Goal: Ask a question: Seek information or help from site administrators or community

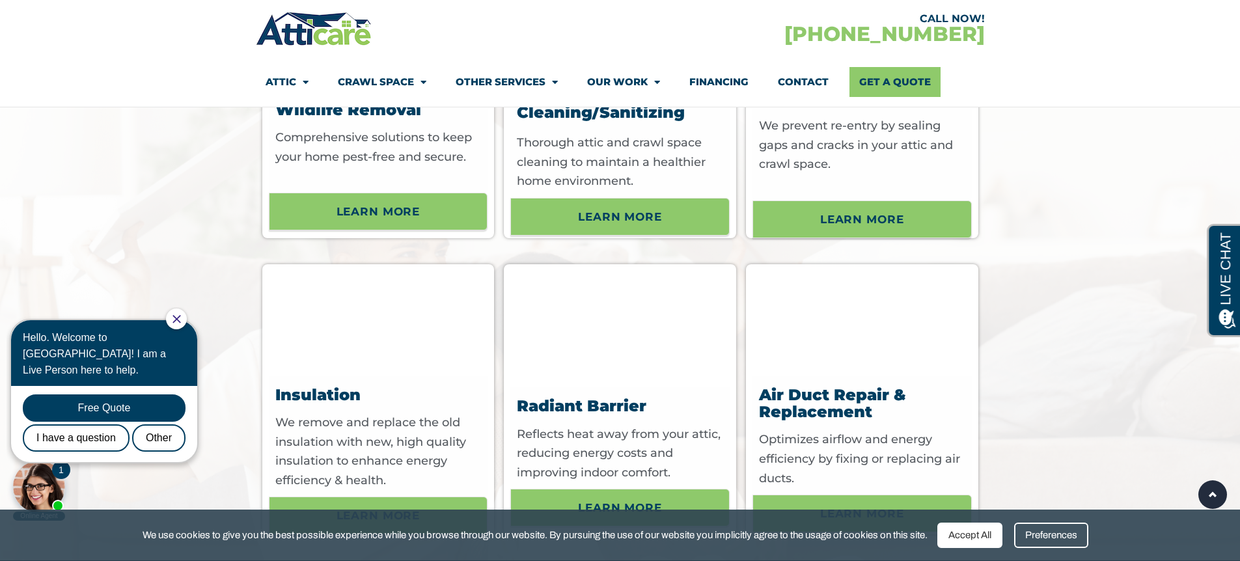
scroll to position [4679, 0]
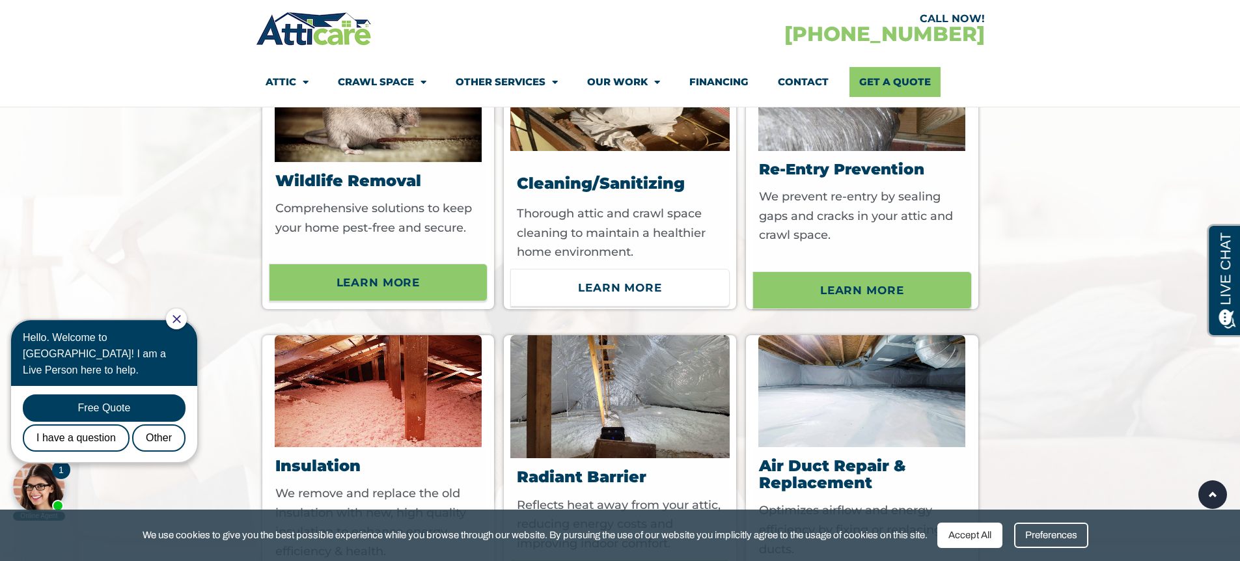
click at [617, 299] on span "Learn More" at bounding box center [620, 288] width 84 height 22
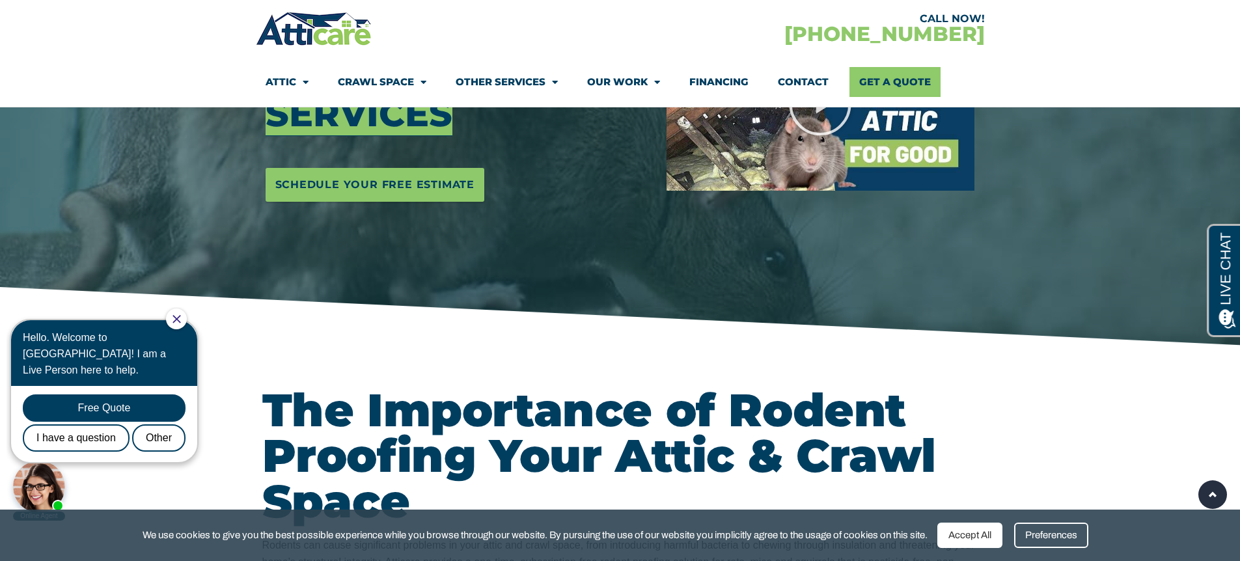
scroll to position [585, 0]
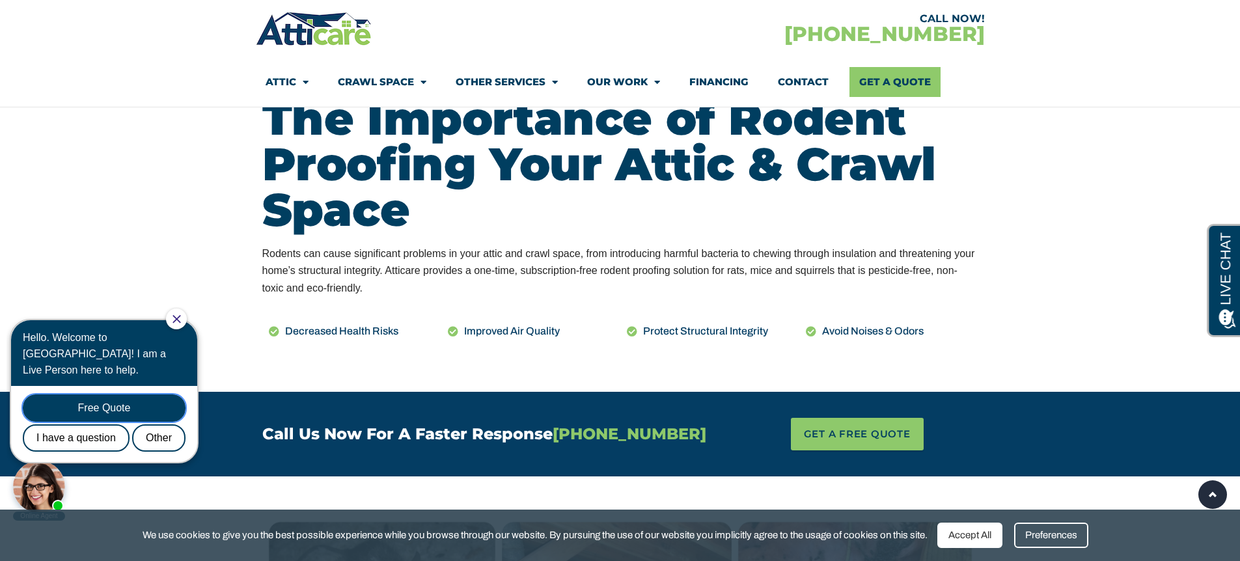
click at [148, 394] on div "Free Quote" at bounding box center [104, 407] width 163 height 27
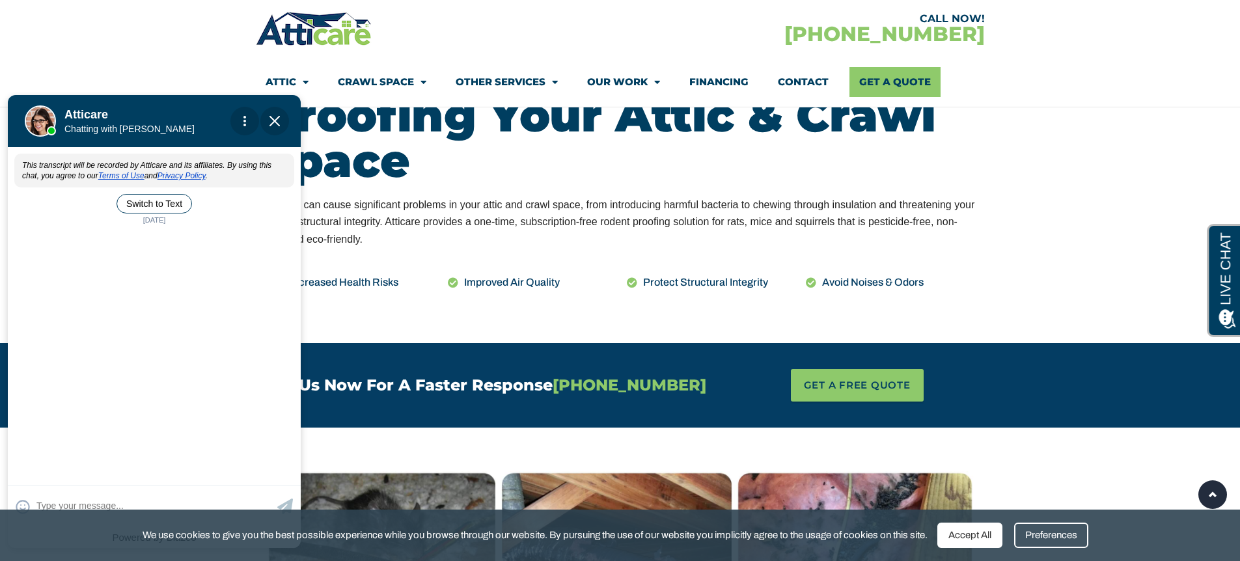
scroll to position [650, 0]
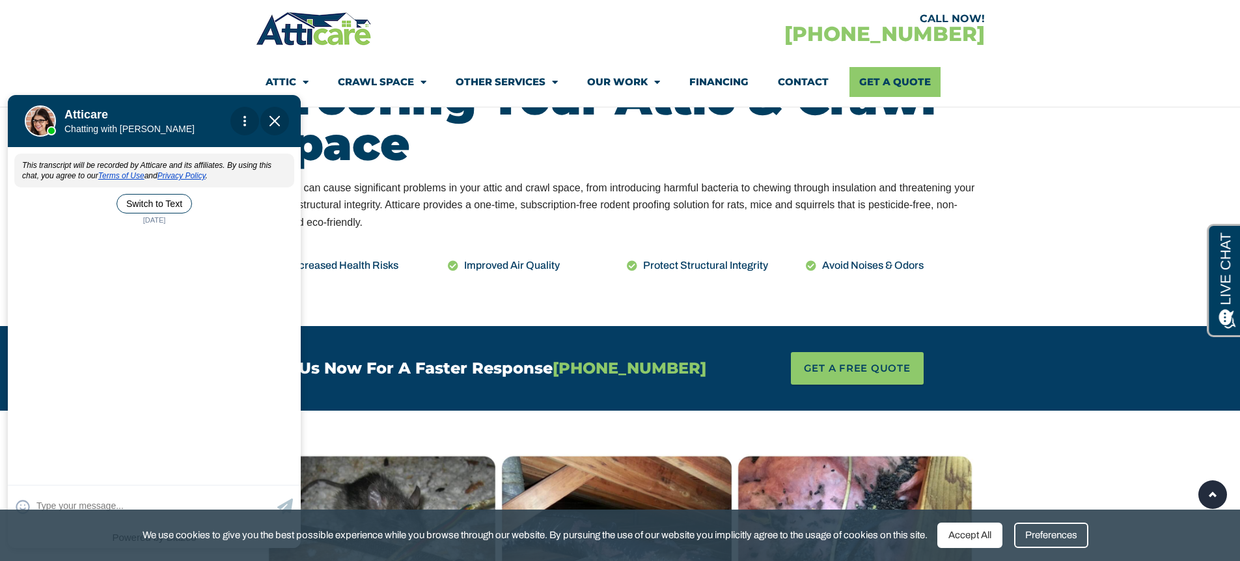
click at [969, 534] on div "Accept All" at bounding box center [969, 535] width 65 height 25
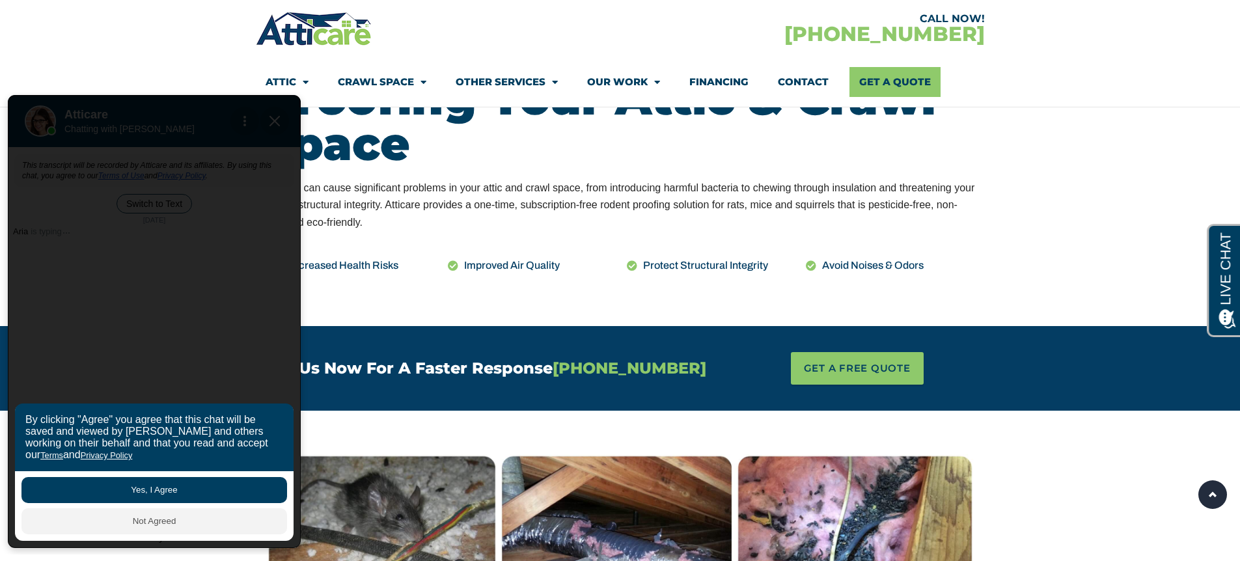
click at [235, 487] on button "Yes, I Agree" at bounding box center [154, 490] width 266 height 26
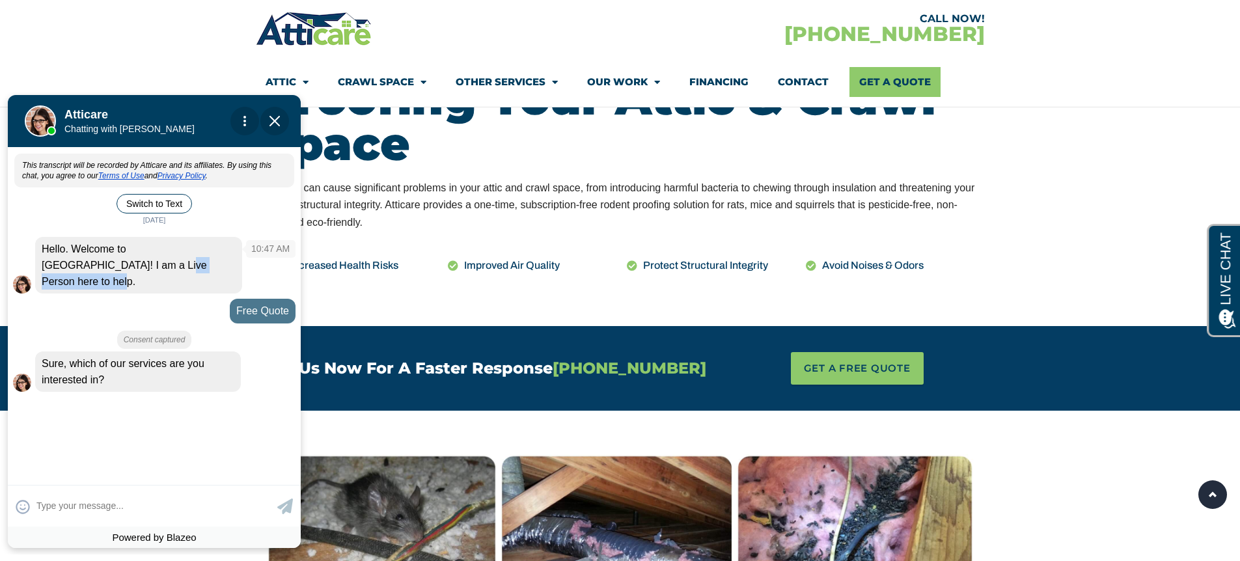
drag, startPoint x: 94, startPoint y: 249, endPoint x: 174, endPoint y: 250, distance: 80.1
click at [174, 250] on span "Hello. Welcome to [GEOGRAPHIC_DATA]! I am a Live Person here to help." at bounding box center [124, 265] width 165 height 44
click at [136, 499] on textarea at bounding box center [155, 505] width 238 height 25
type input "looking for a cleaning and san"
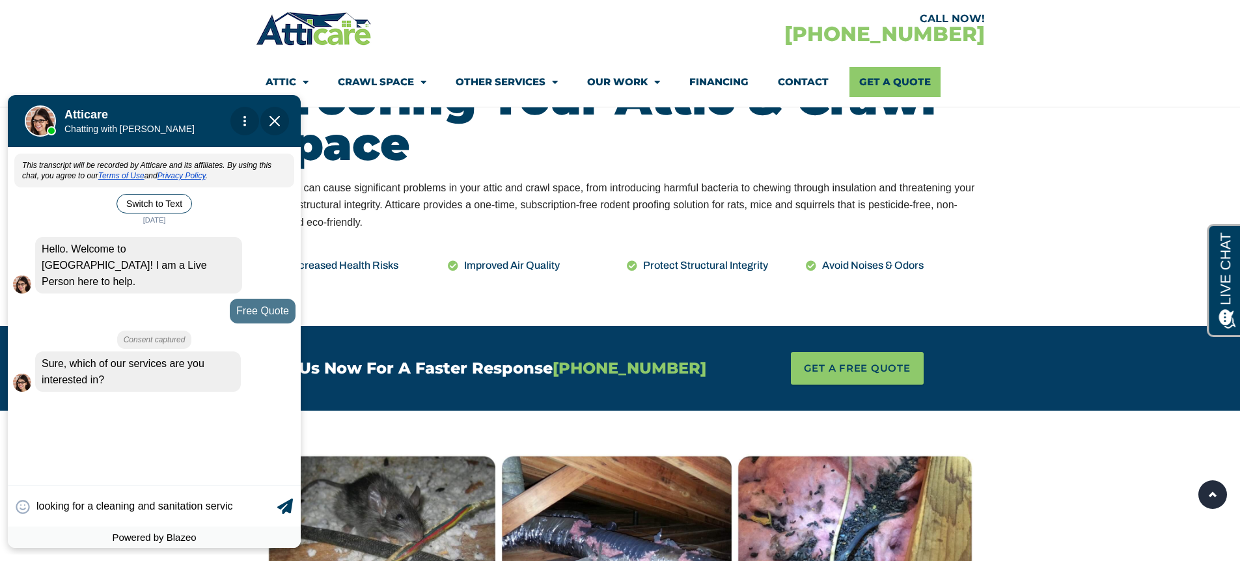
type textarea "looking for a cleaning and sanitation service"
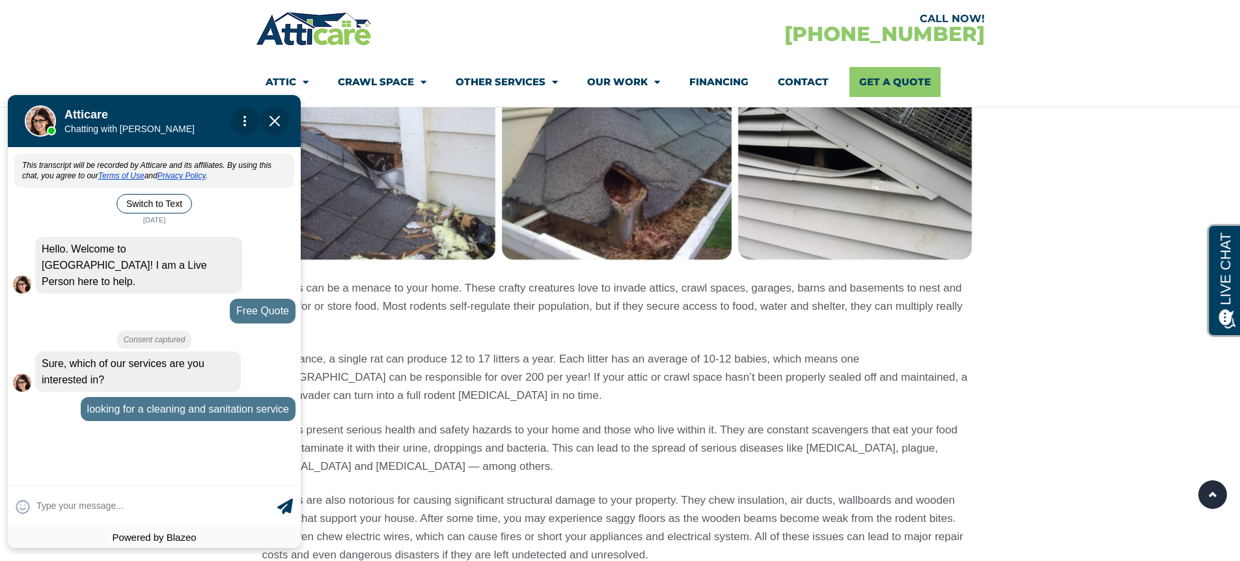
scroll to position [1200, 0]
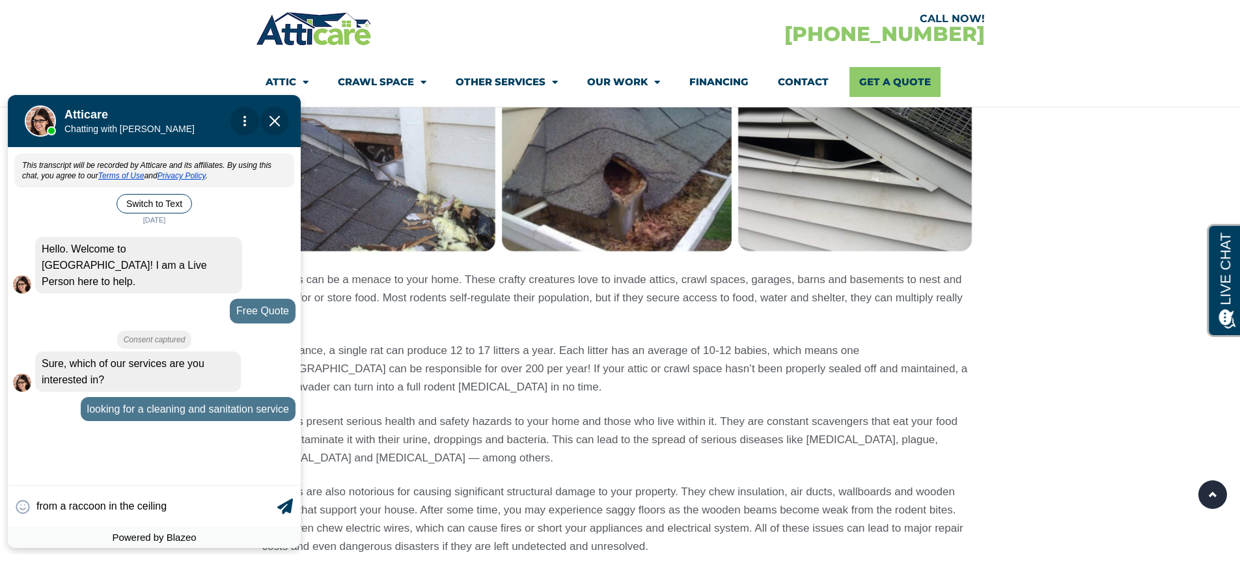
type input "from a raccoon in the ceiling"
type textarea "from a raccoon in the ceiling of my office"
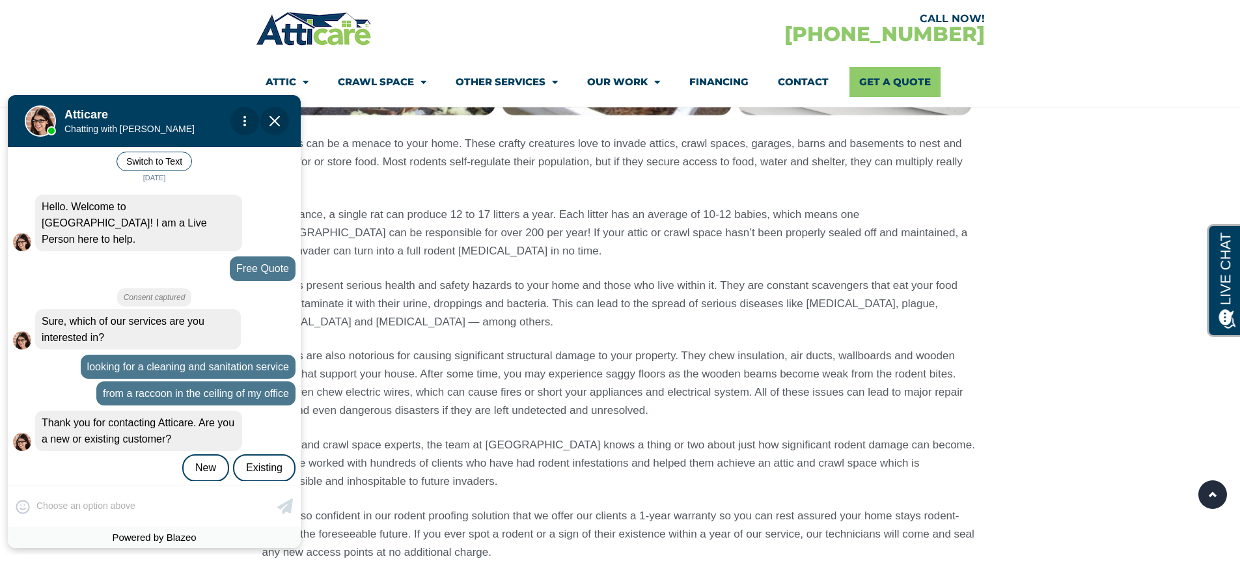
scroll to position [1328, 0]
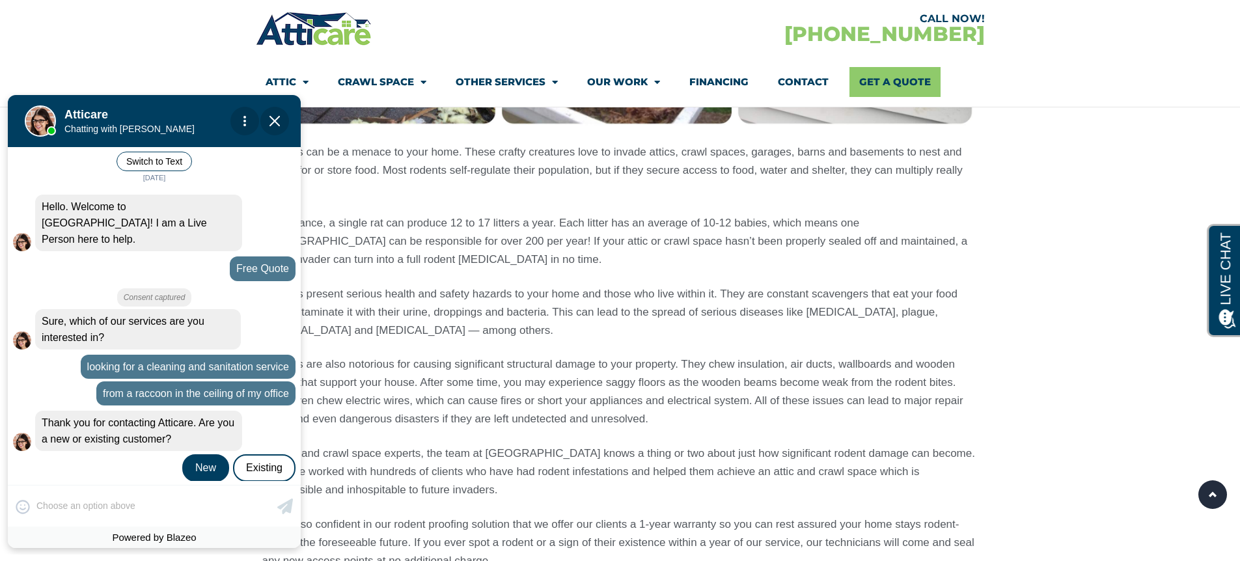
click at [206, 457] on div "New" at bounding box center [205, 467] width 47 height 27
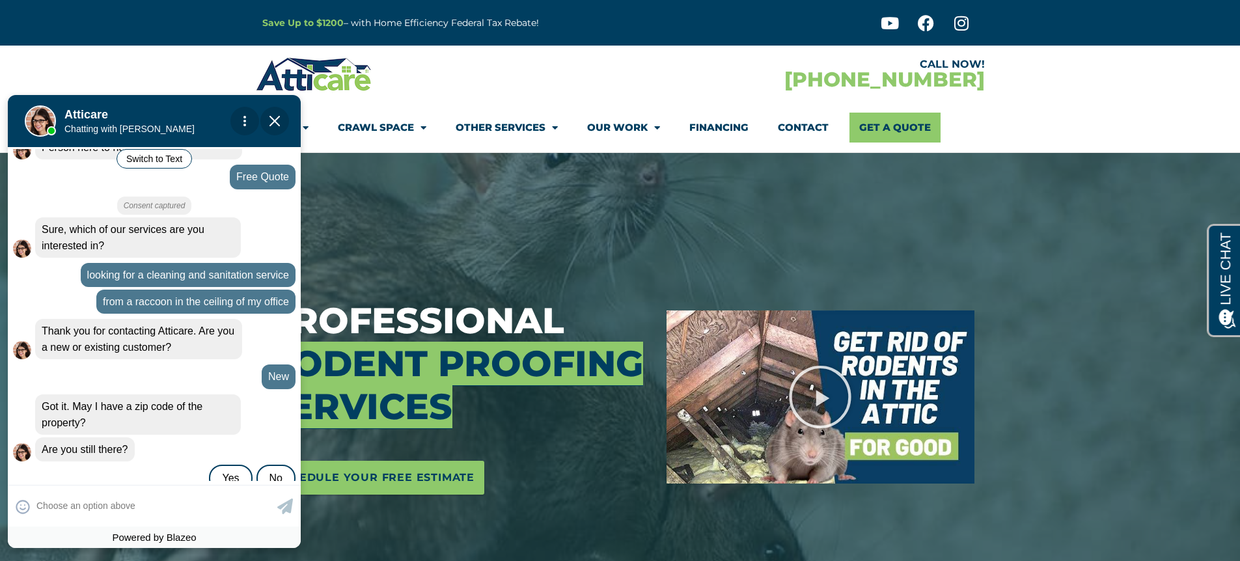
scroll to position [144, 0]
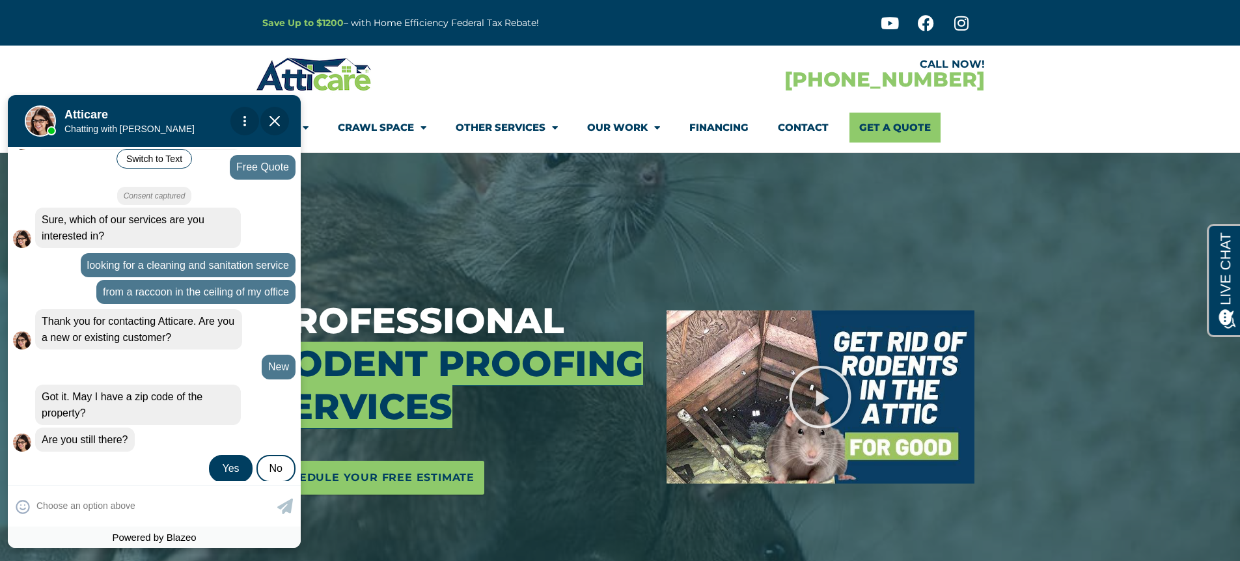
click at [216, 455] on div "Yes" at bounding box center [230, 468] width 43 height 27
click at [159, 501] on textarea at bounding box center [155, 505] width 238 height 25
type input "90746"
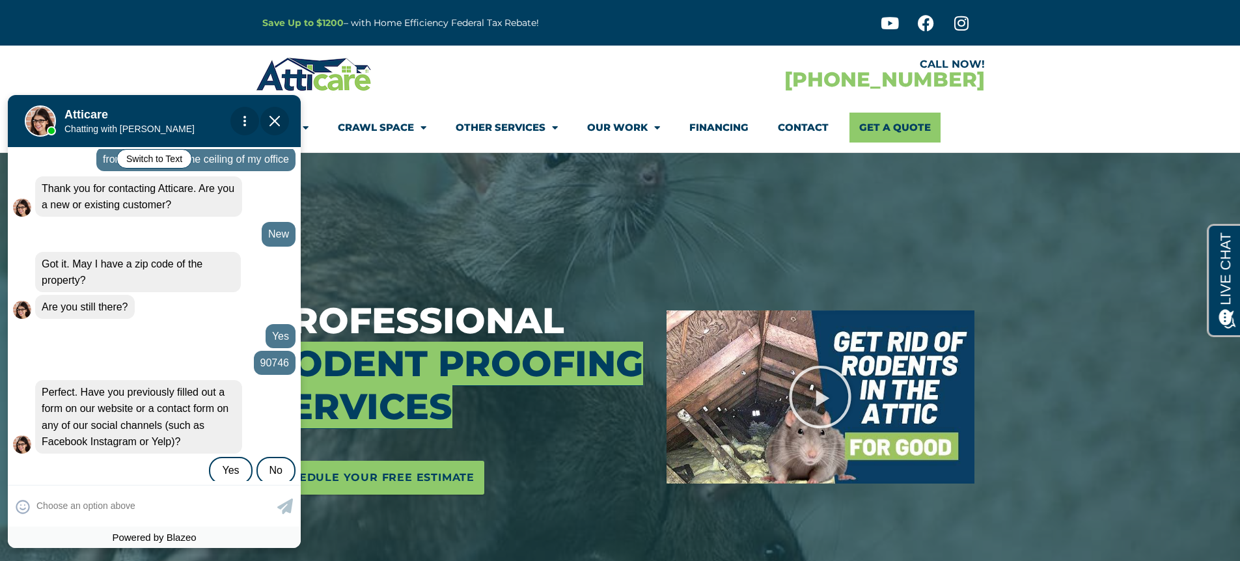
scroll to position [279, 0]
drag, startPoint x: 71, startPoint y: 371, endPoint x: 172, endPoint y: 403, distance: 105.8
click at [172, 403] on span "Perfect. Have you previously filled out a form on our website or a contact form…" at bounding box center [135, 415] width 187 height 60
click at [266, 455] on div "No" at bounding box center [275, 468] width 39 height 27
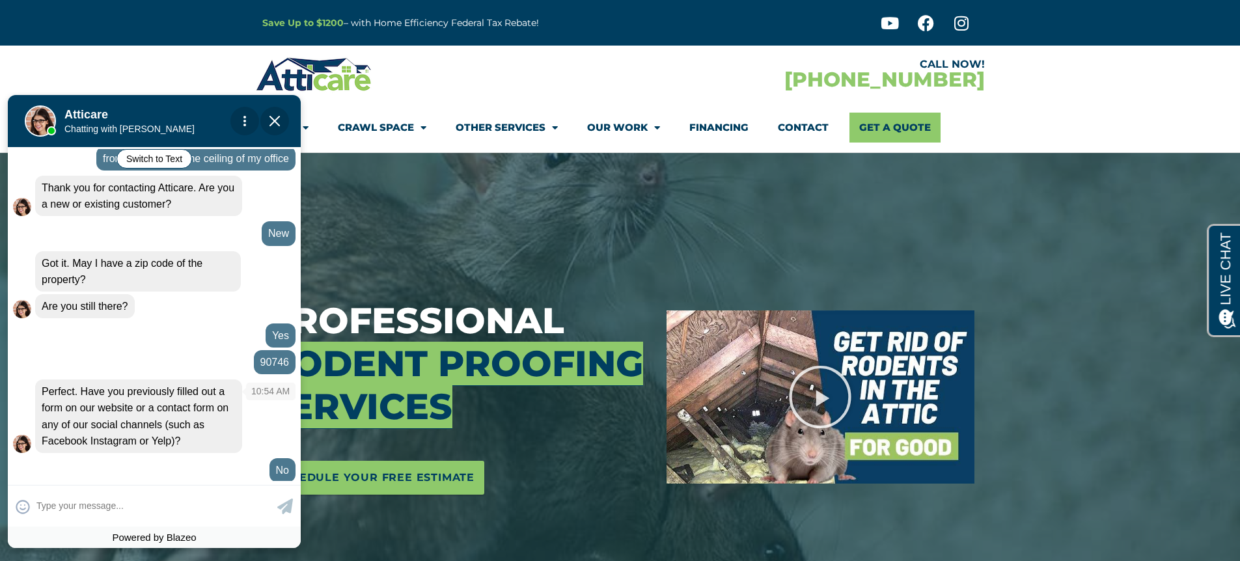
scroll to position [278, 0]
click at [160, 323] on apexchat_message_right "Yes 10:54 am" at bounding box center [154, 335] width 282 height 24
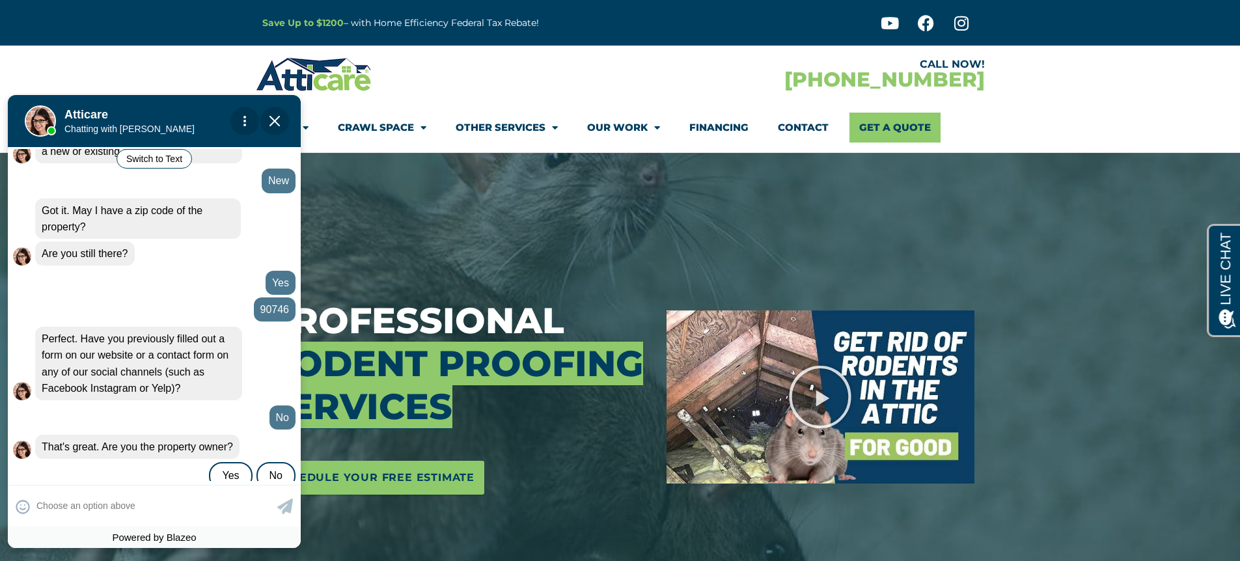
scroll to position [338, 0]
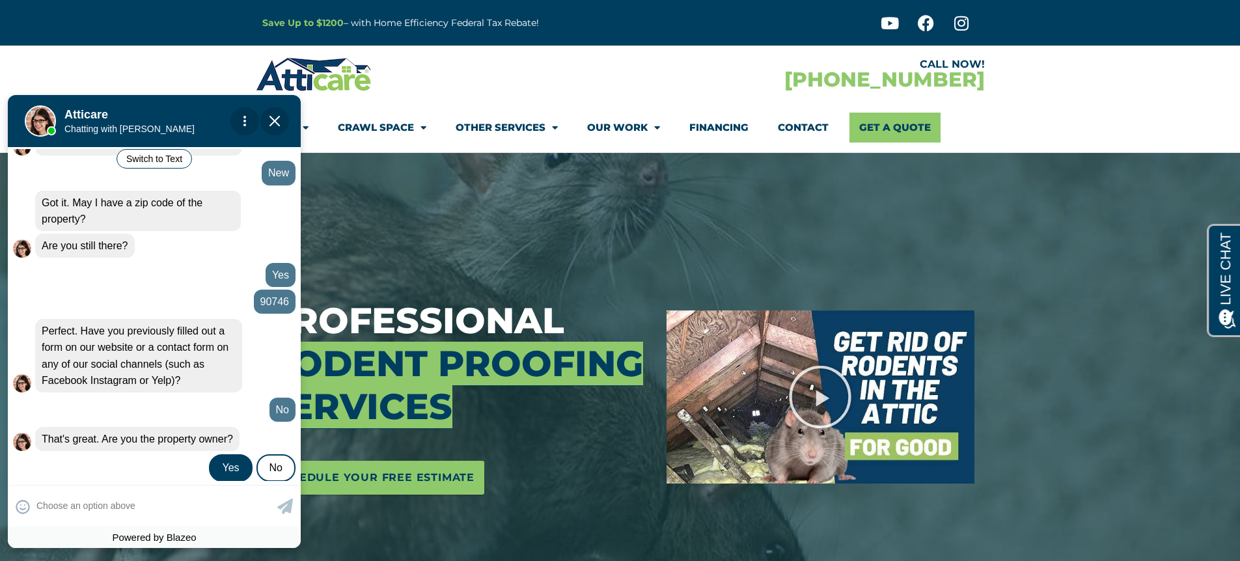
click at [214, 454] on div "Yes" at bounding box center [230, 467] width 43 height 27
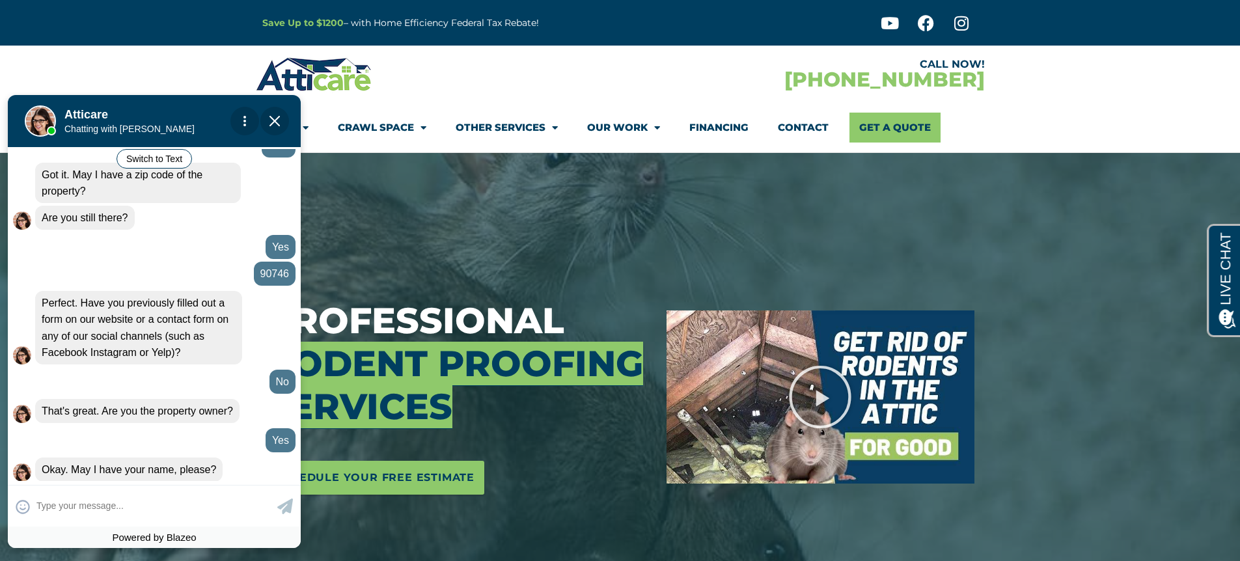
scroll to position [366, 0]
type input "[PERSON_NAME]"
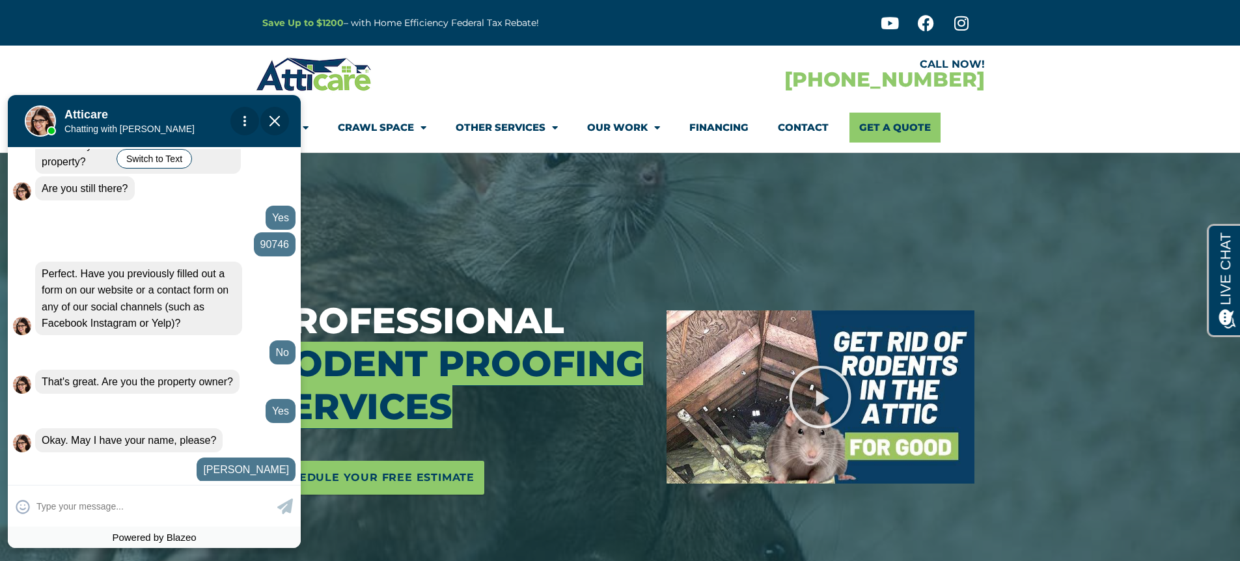
scroll to position [458, 0]
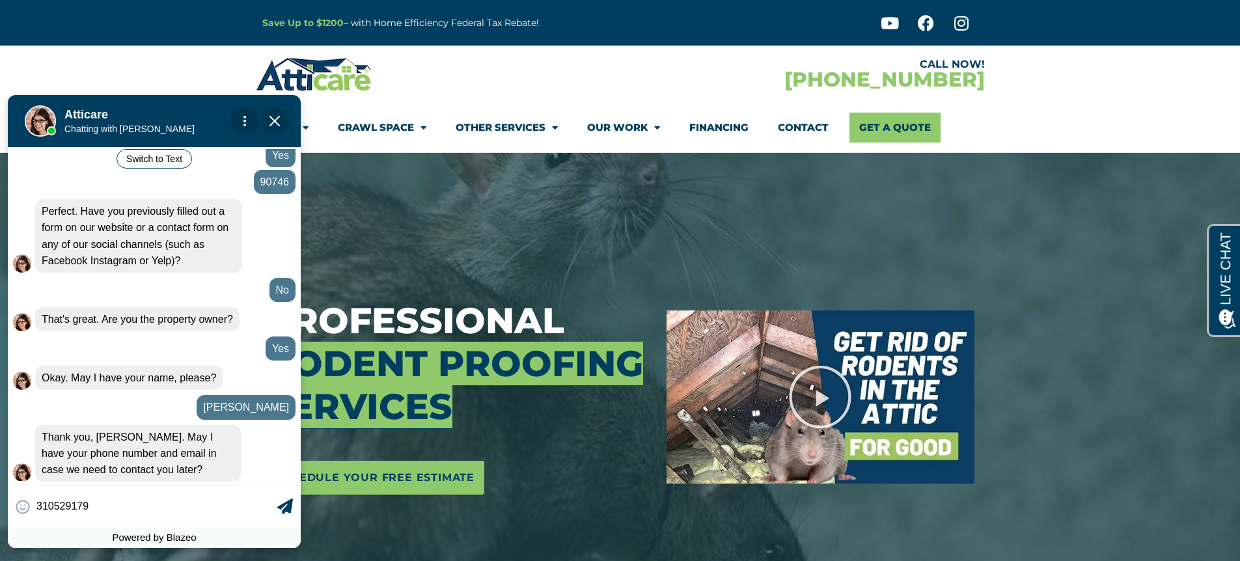
type input "3105291795"
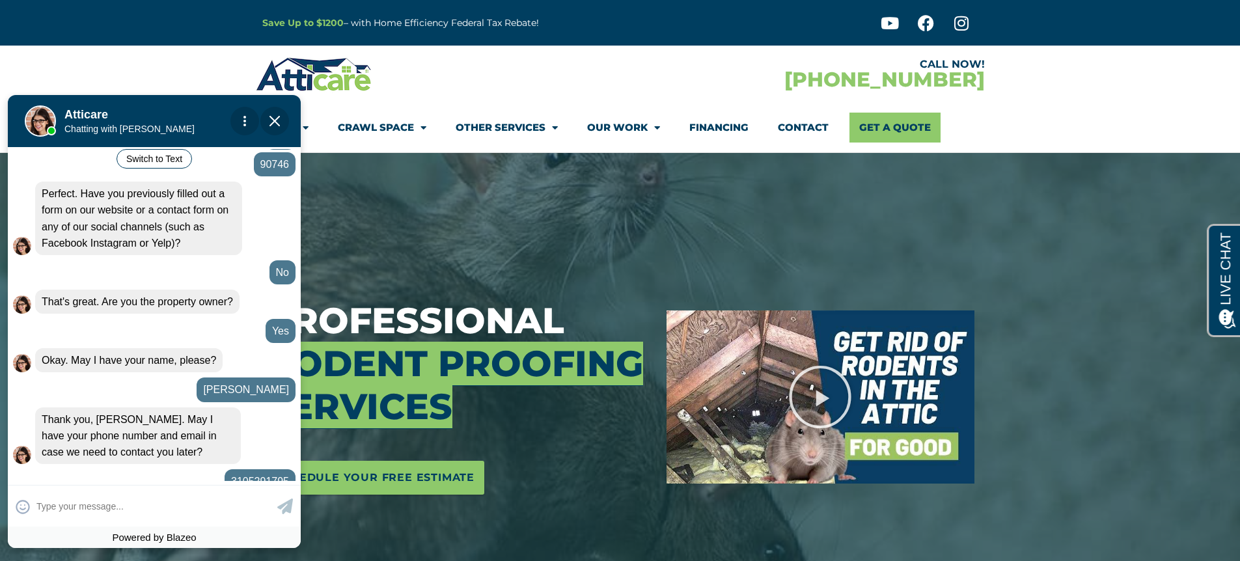
scroll to position [486, 0]
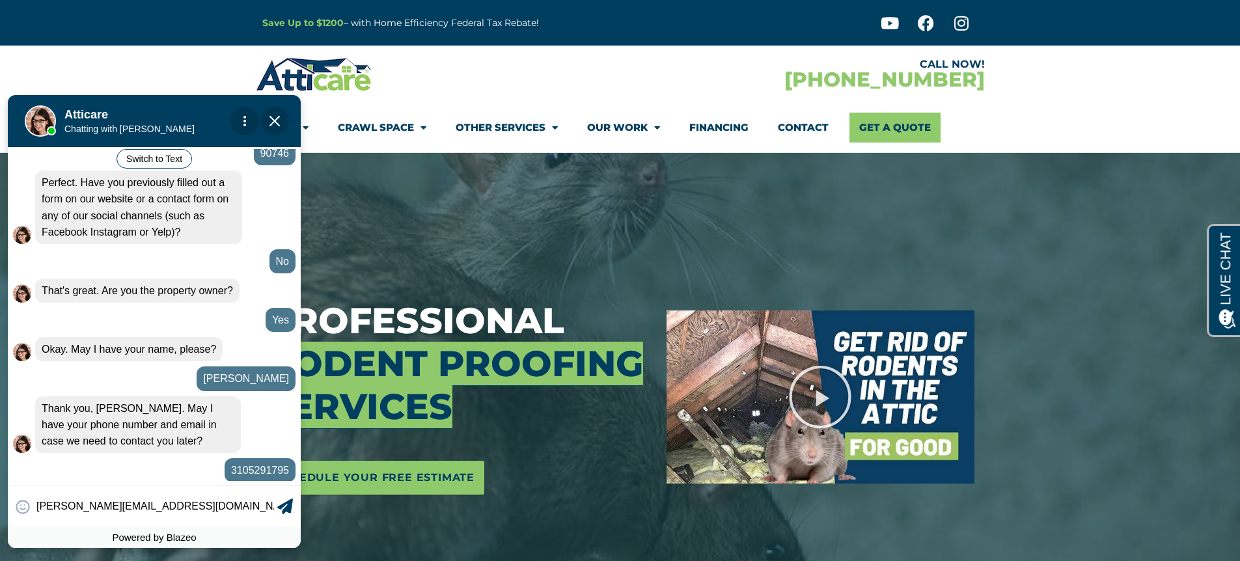
type input "[PERSON_NAME][EMAIL_ADDRESS][DOMAIN_NAME]"
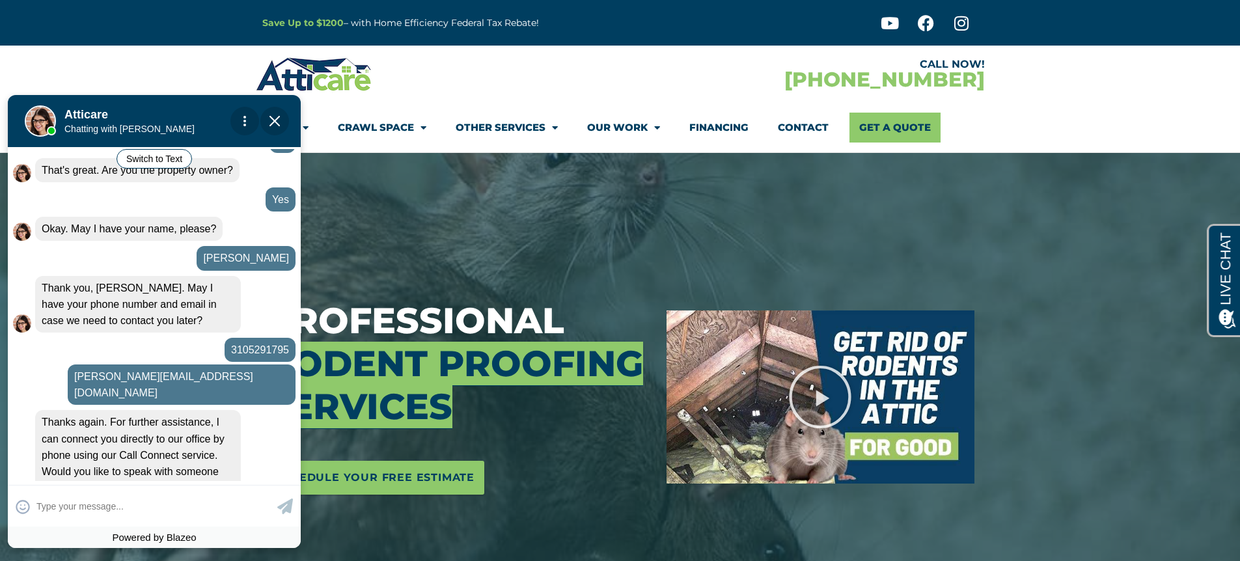
scroll to position [608, 0]
type input "yes"
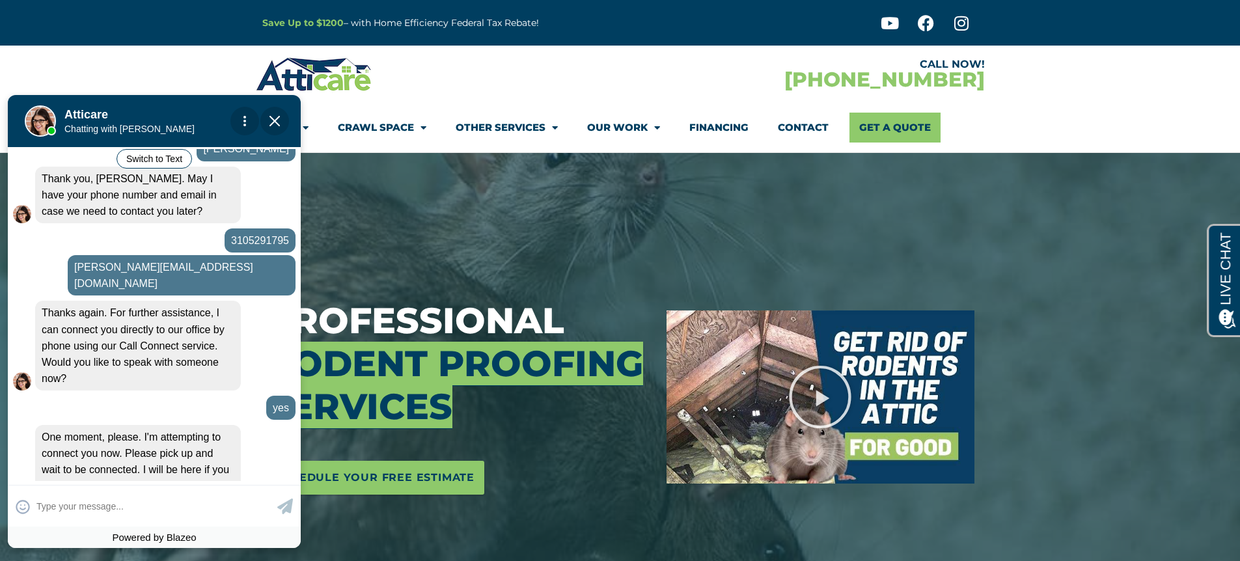
scroll to position [759, 0]
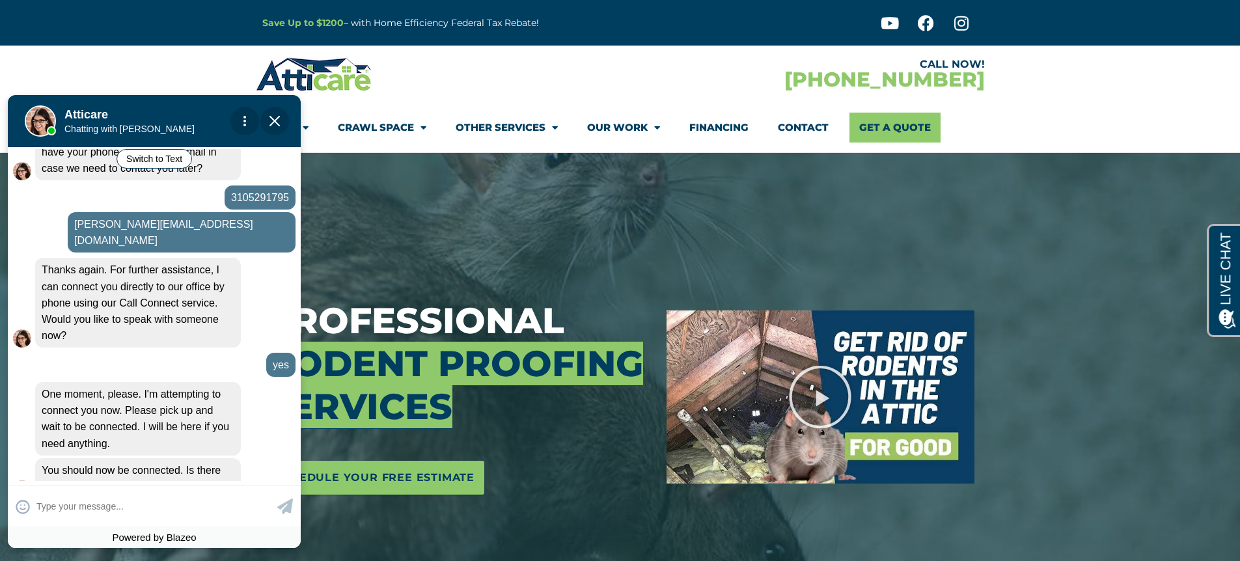
click at [271, 124] on img "Close Chat" at bounding box center [274, 121] width 10 height 10
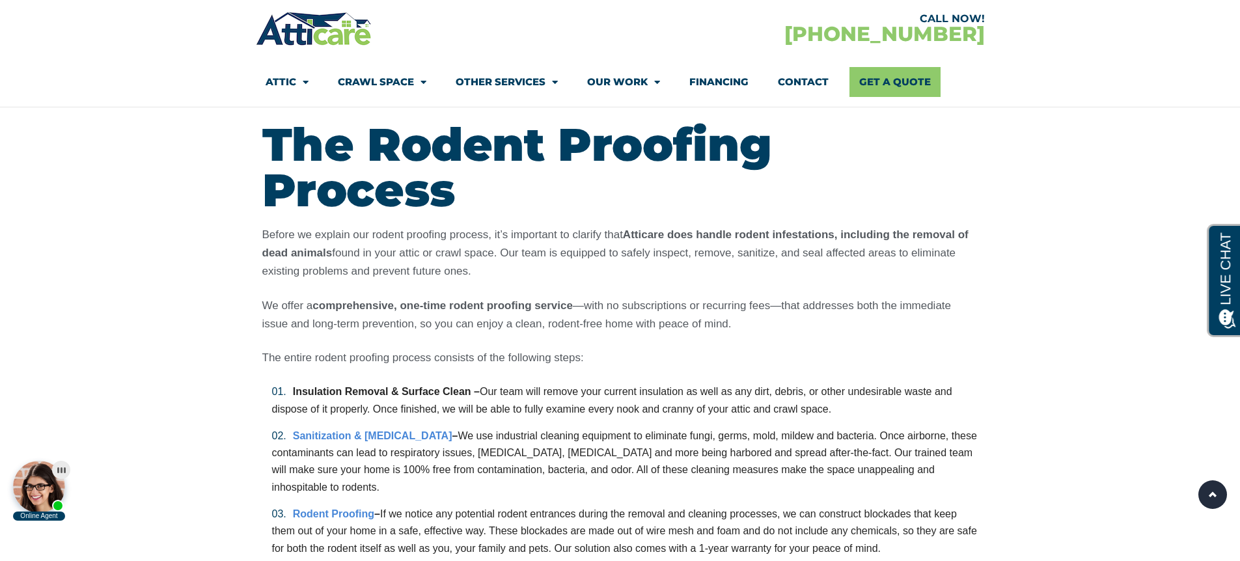
scroll to position [2941, 0]
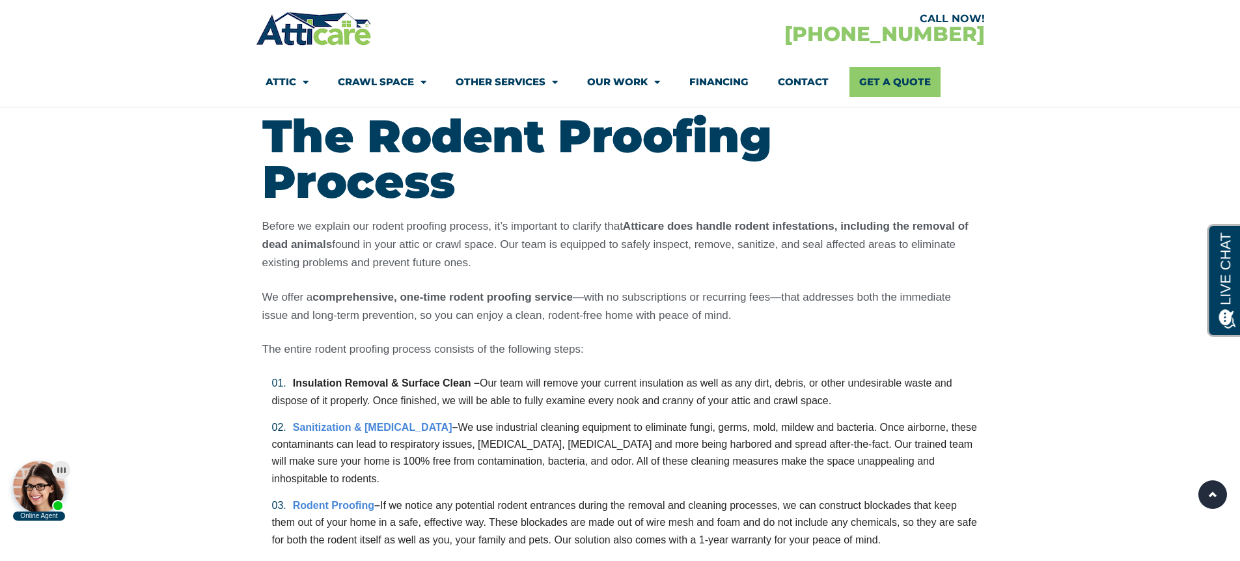
click at [284, 419] on li "Sanitization & [MEDICAL_DATA] – We use industrial cleaning equipment to elimina…" at bounding box center [625, 453] width 706 height 68
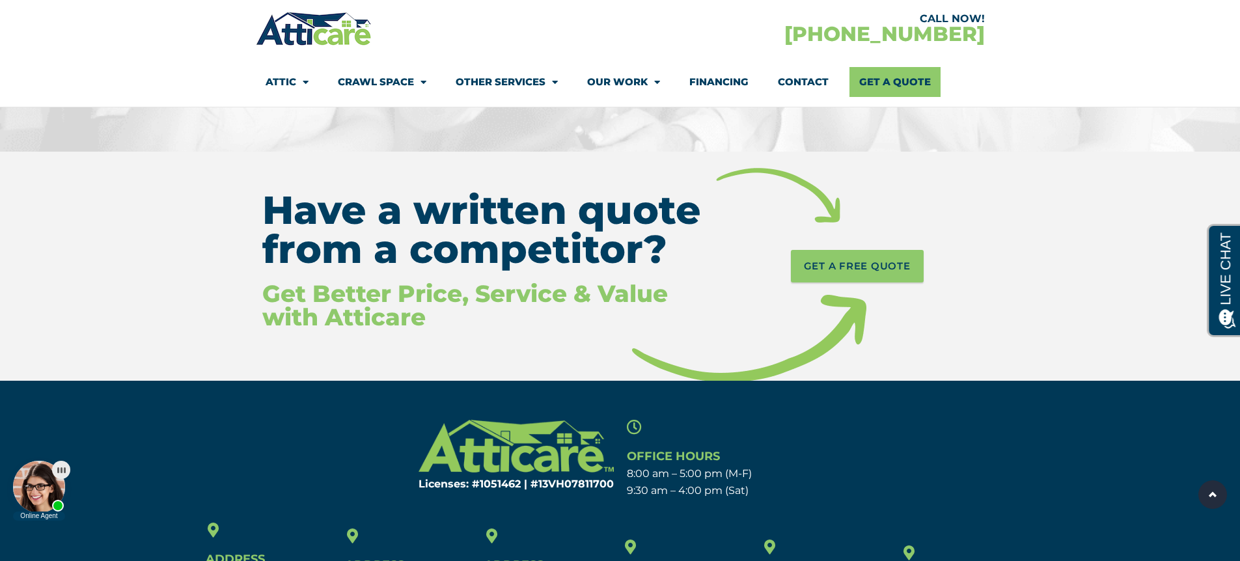
scroll to position [6465, 0]
